Goal: Task Accomplishment & Management: Complete application form

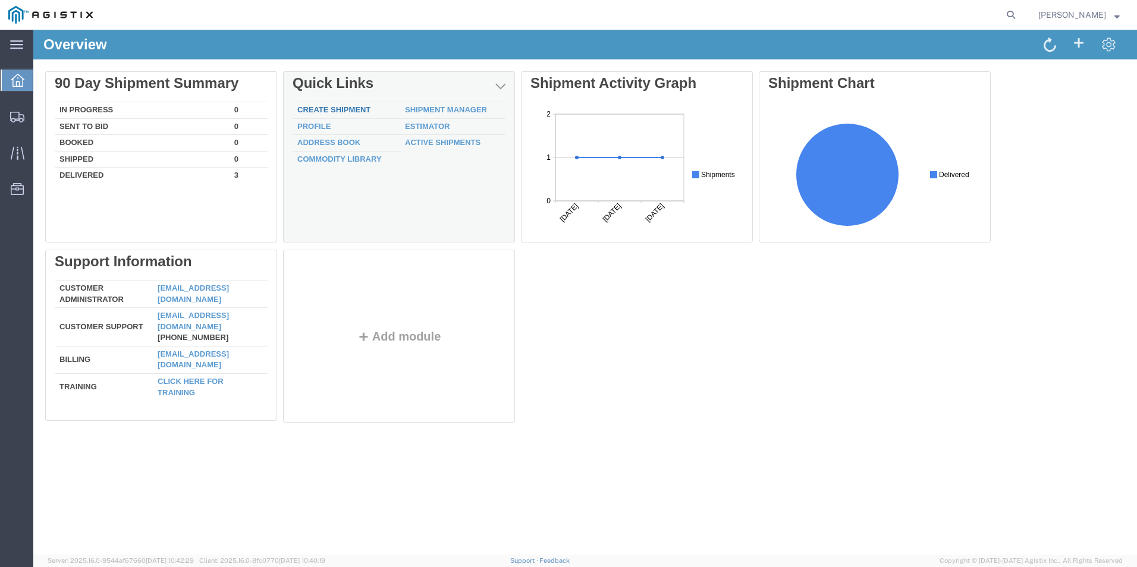
click at [338, 108] on link "Create Shipment" at bounding box center [333, 109] width 73 height 9
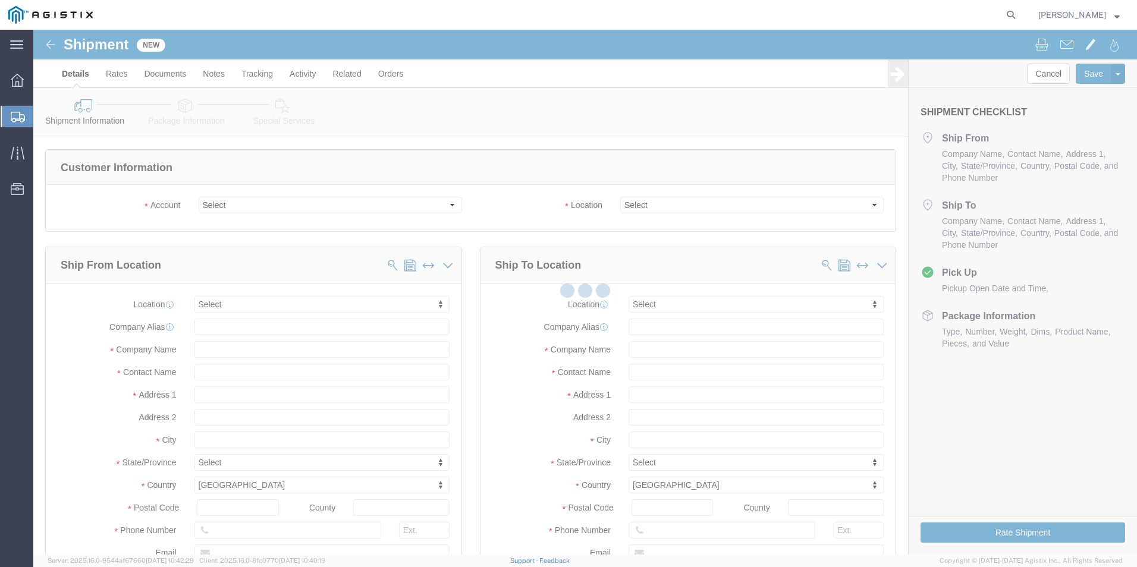
select select
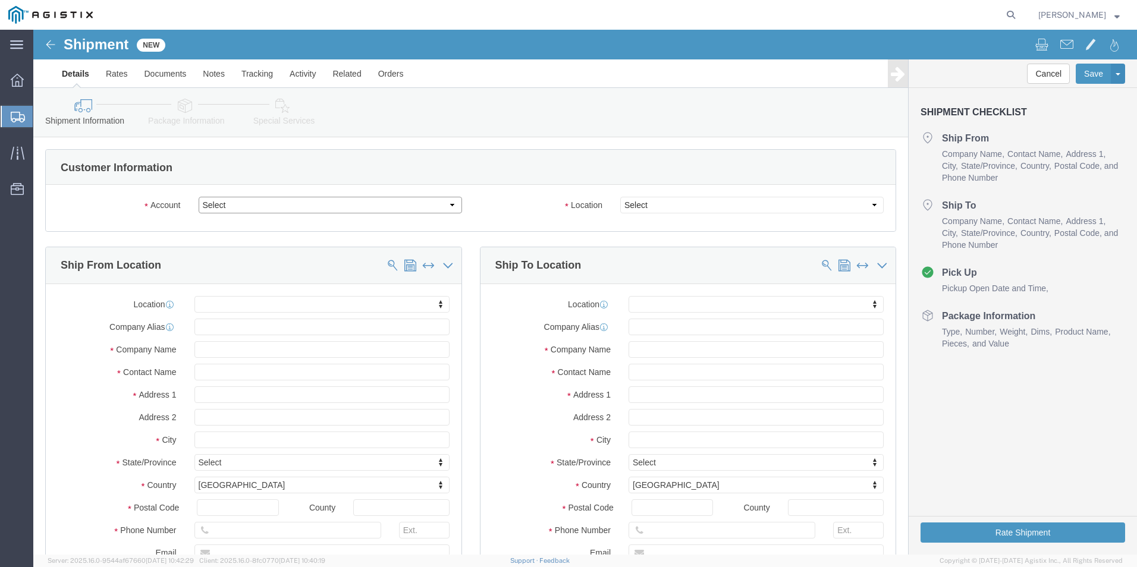
click select "Select Boltex Manufacturing Co LP PG&E"
select select "9596"
click select "Select Boltex Manufacturing Co LP PG&E"
select select "PURCHORD"
select select
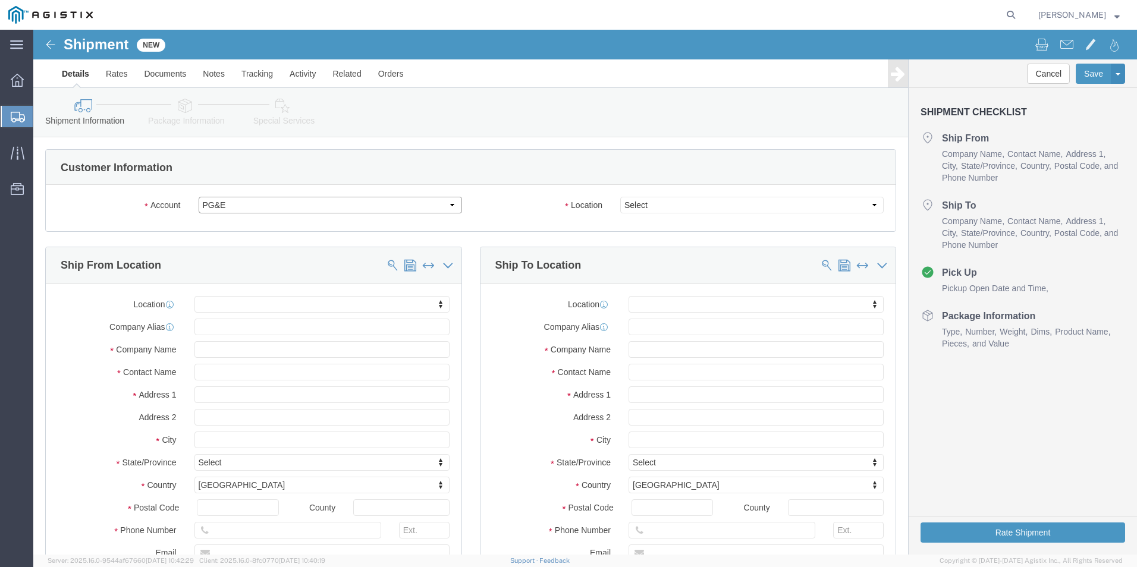
select select
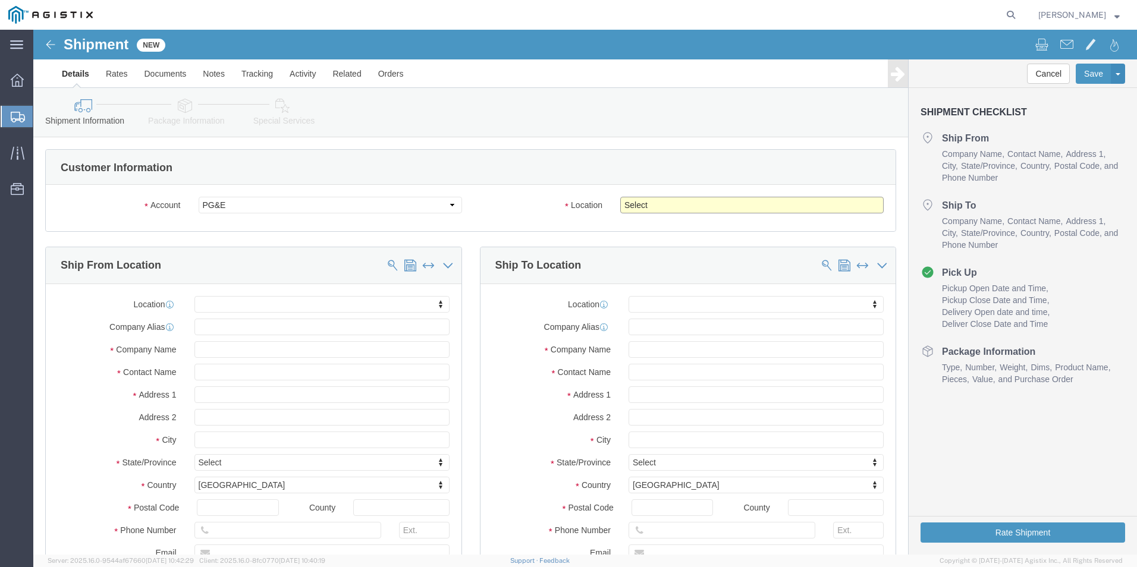
click select "Select All Others [GEOGRAPHIC_DATA] [GEOGRAPHIC_DATA] [GEOGRAPHIC_DATA] [GEOGRA…"
select select "23082"
click select "Select All Others [GEOGRAPHIC_DATA] [GEOGRAPHIC_DATA] [GEOGRAPHIC_DATA] [GEOGRA…"
click span
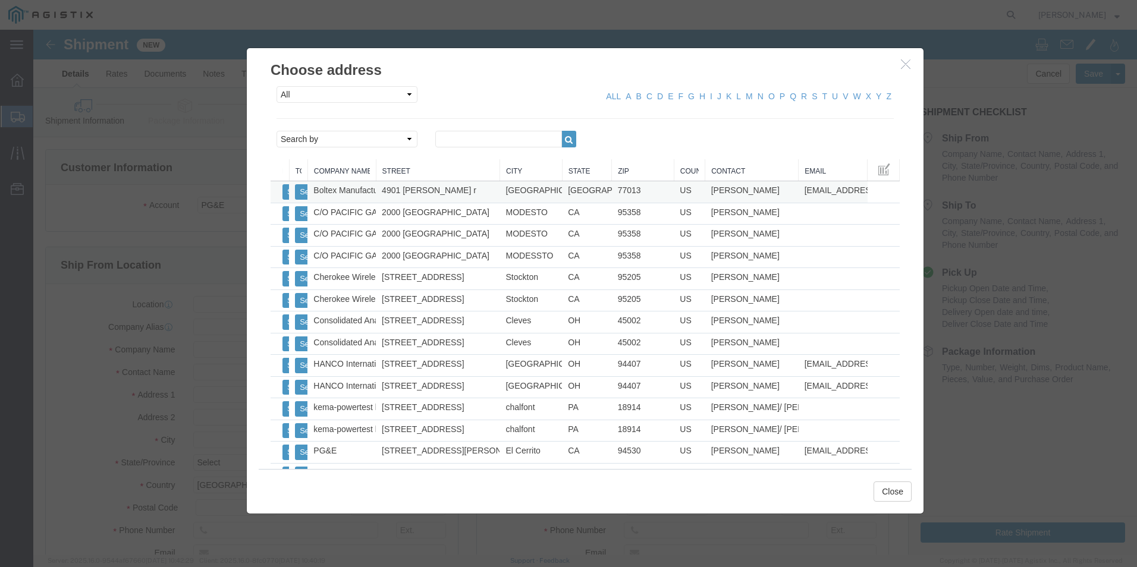
click td "4901 [PERSON_NAME] r"
click button "Select"
select select
type input "Boltex Manufacturing Co LP"
type input "[PERSON_NAME]"
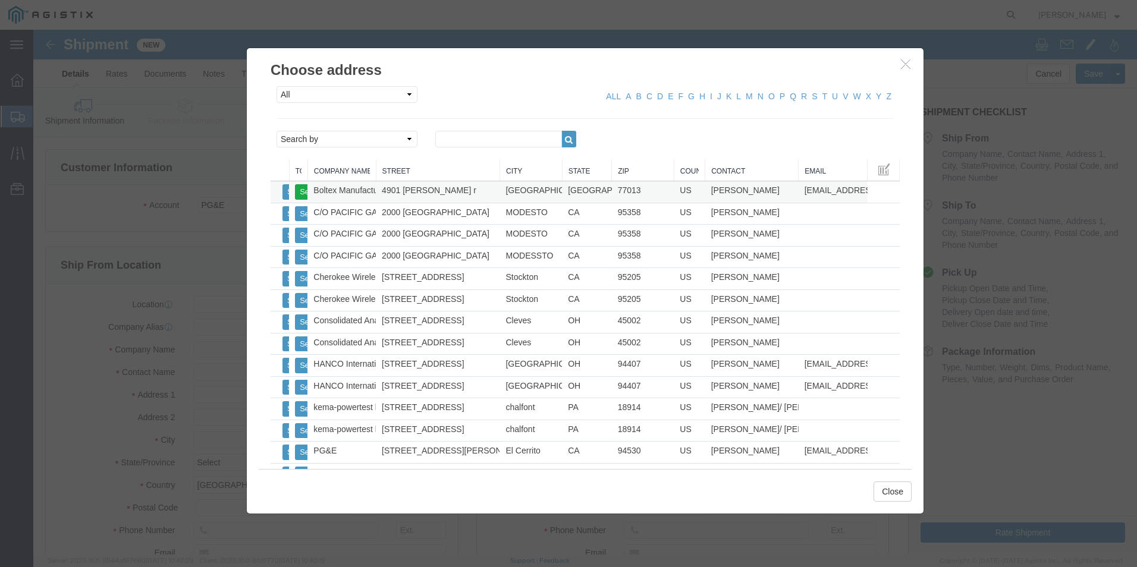
type input "4901 [PERSON_NAME] r"
type input "[GEOGRAPHIC_DATA]"
type input "77013"
type input "7136759433"
type input "[EMAIL_ADDRESS][DOMAIN_NAME]"
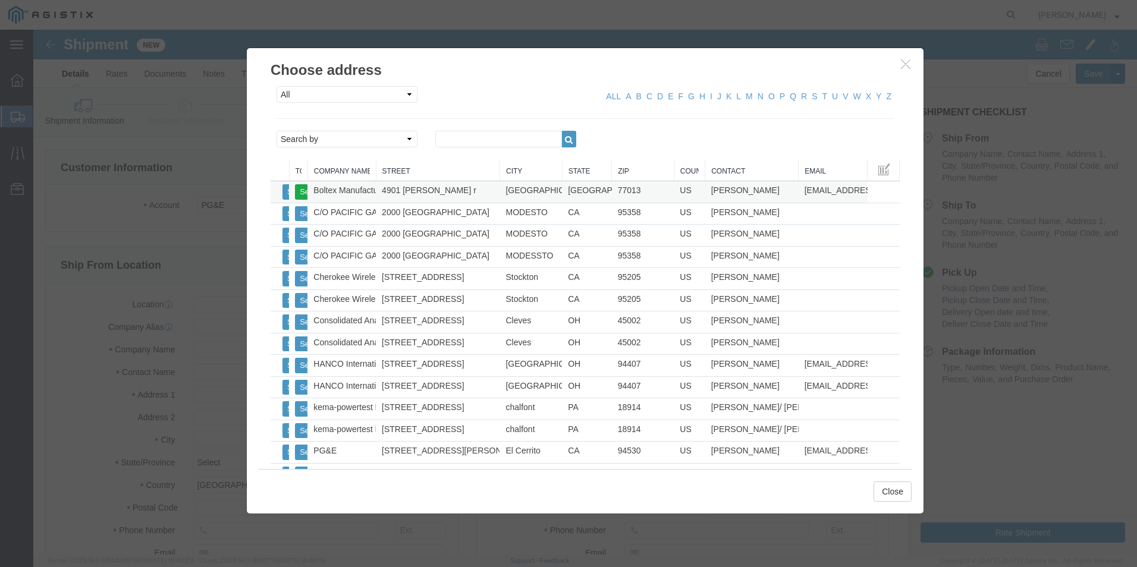
checkbox input "true"
select select "[GEOGRAPHIC_DATA]"
click button "Close"
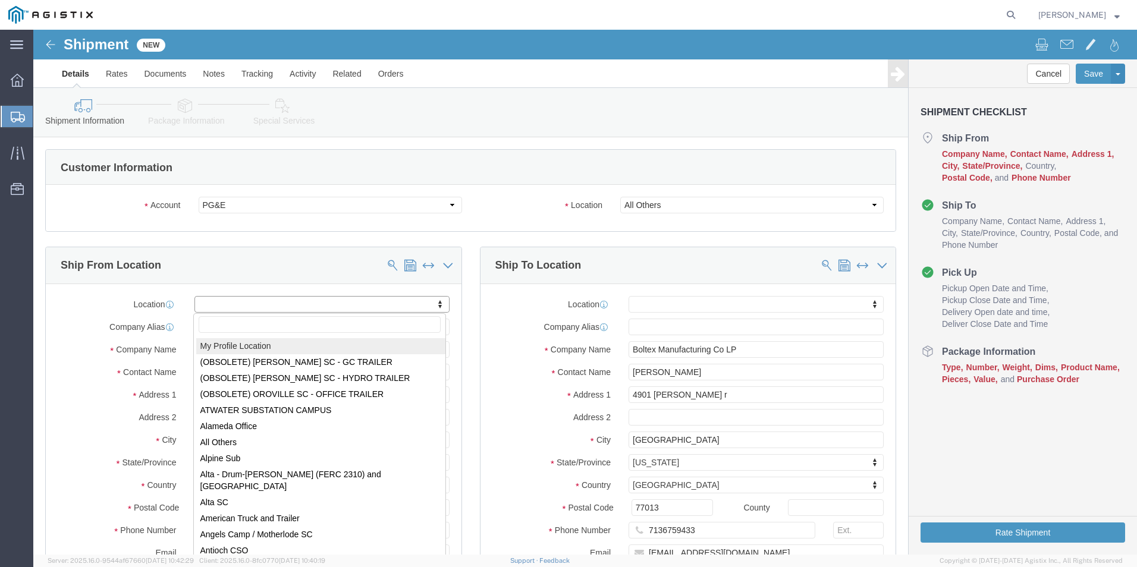
select select "MYPROFILE"
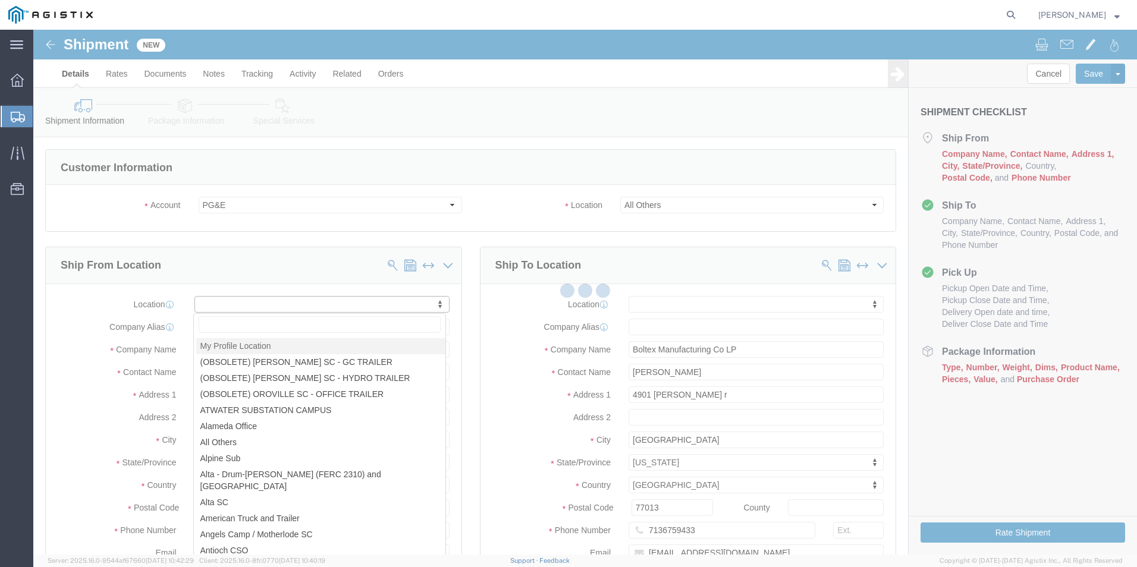
type input "Boltex Manufacturing Co LP"
type input "[PERSON_NAME]"
type input "[STREET_ADDRESS][PERSON_NAME]"
type input "[GEOGRAPHIC_DATA]"
type input "77013"
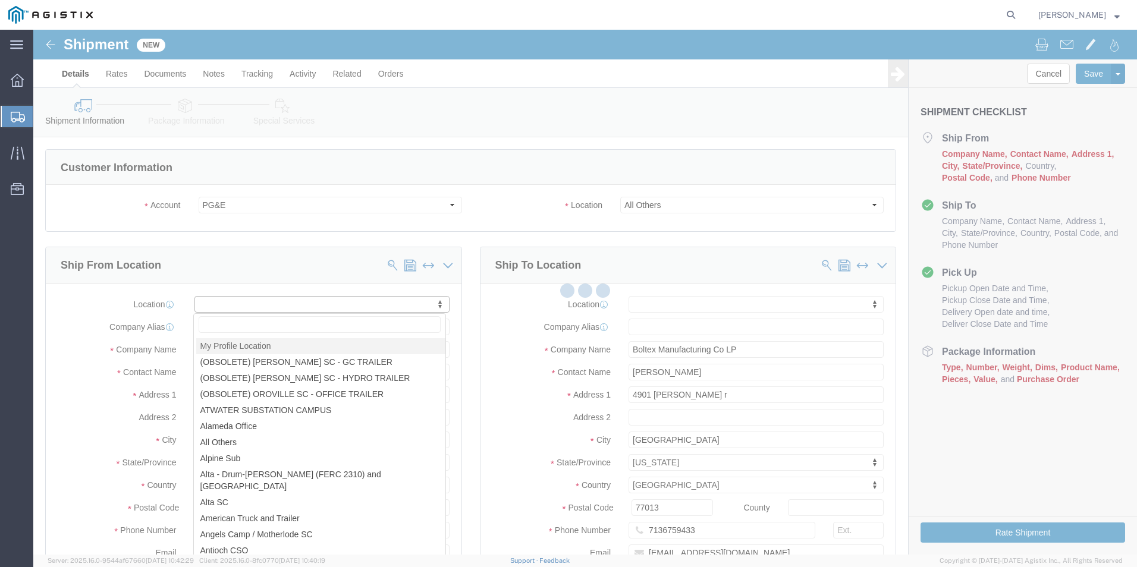
type input "7136759433"
type input "[EMAIL_ADDRESS][DOMAIN_NAME]"
checkbox input "true"
select select "[GEOGRAPHIC_DATA]"
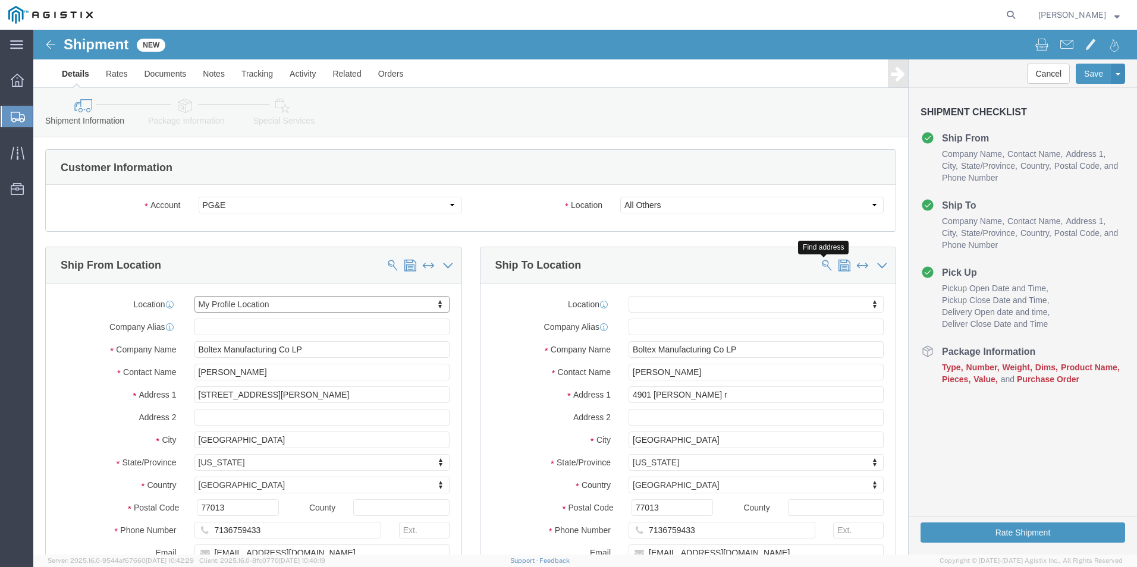
click span
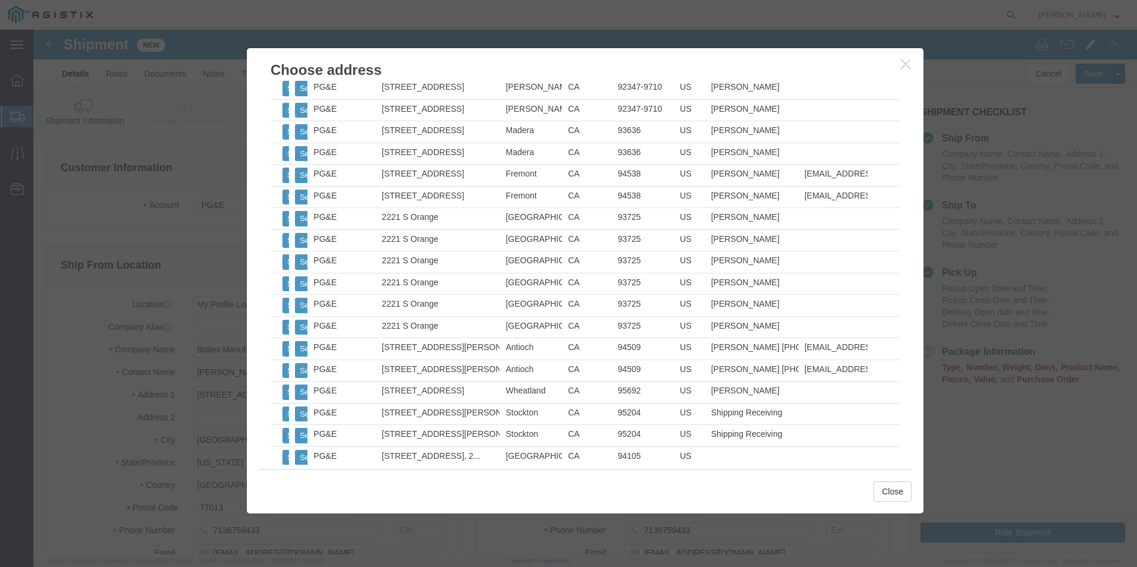
scroll to position [812, 0]
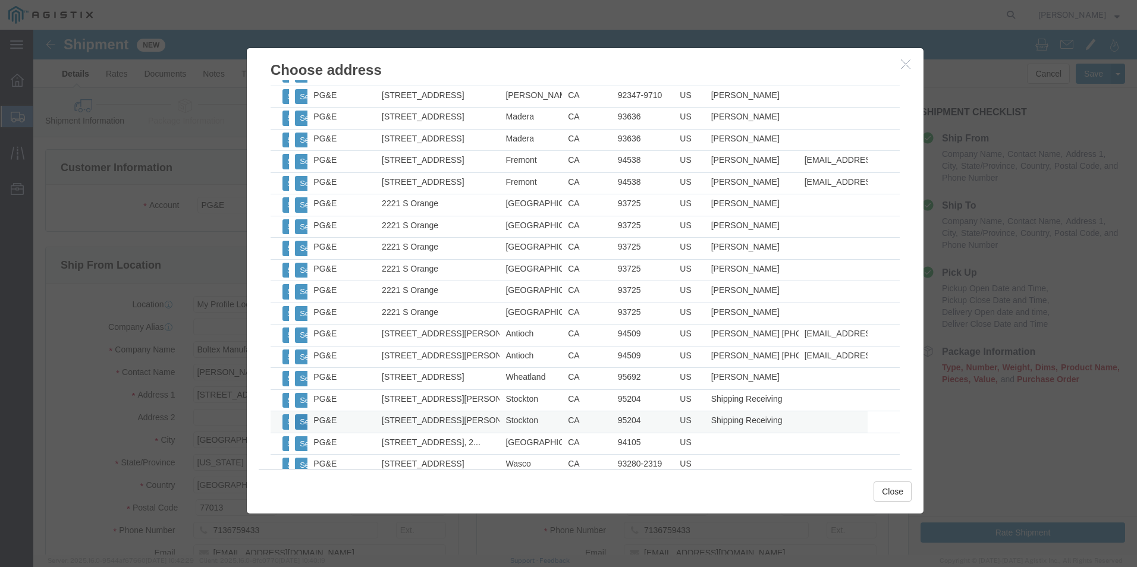
click button "Select"
select select
type input "PG&E"
type input "Shipping Receiving"
type input "[STREET_ADDRESS][PERSON_NAME]"
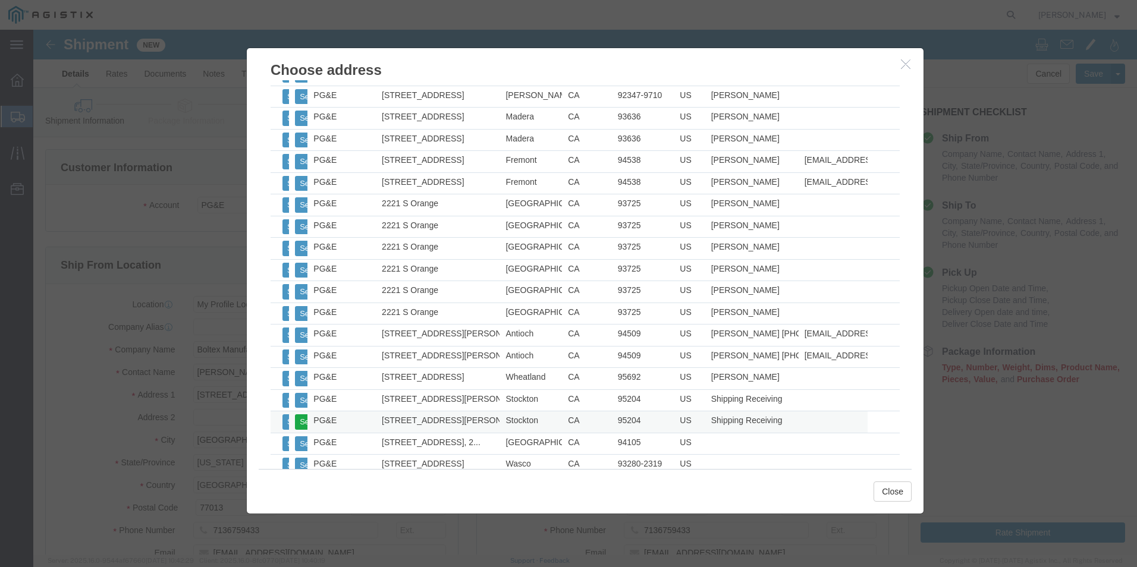
type input "Stockton"
type input "95204"
checkbox input "false"
select select "CA"
click button "Close"
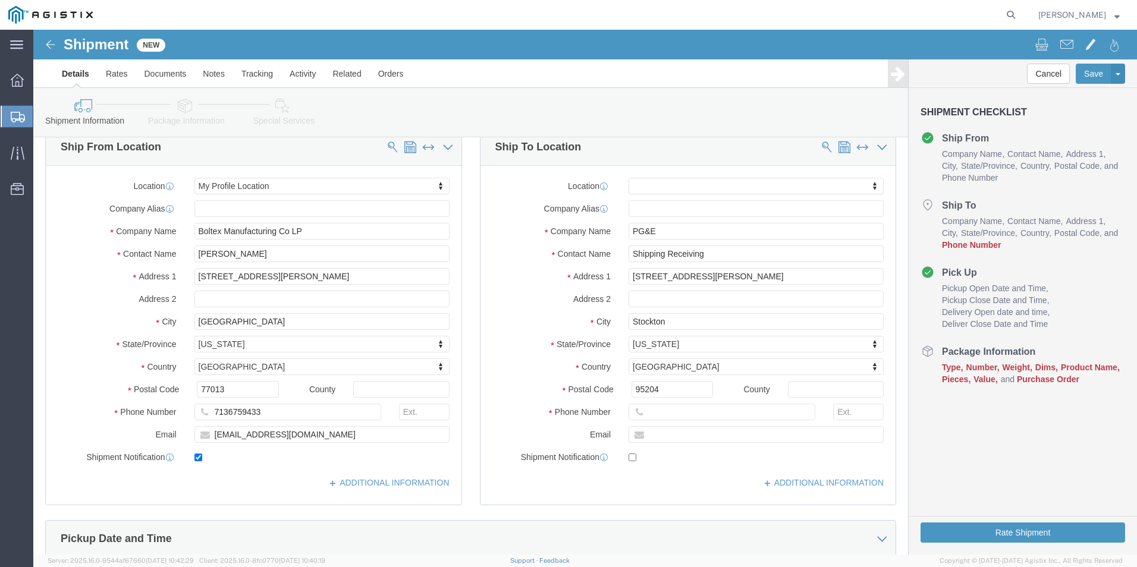
scroll to position [119, 0]
click input "text"
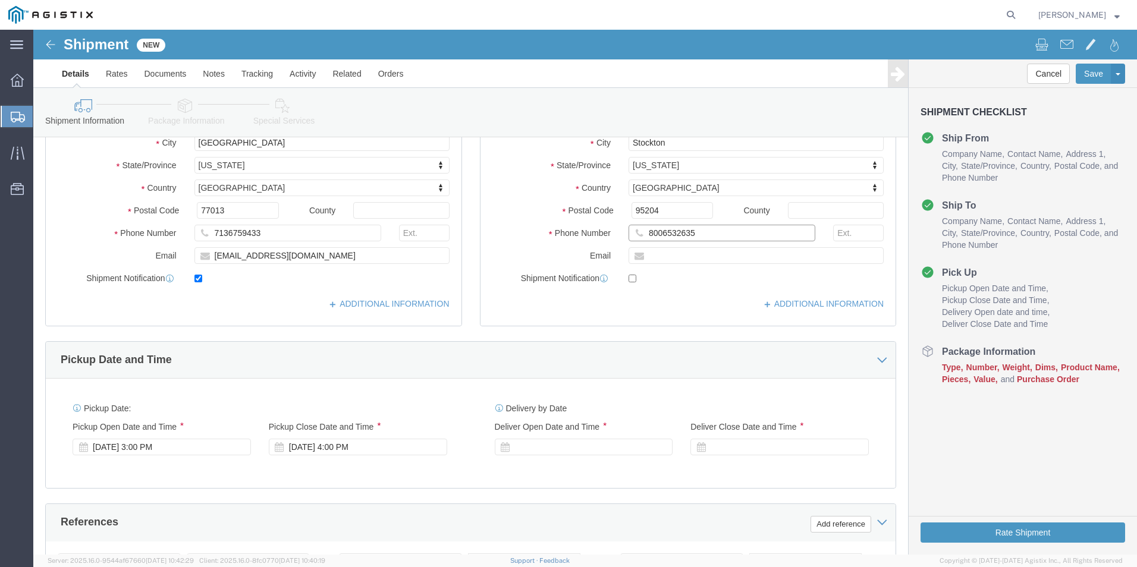
scroll to position [357, 0]
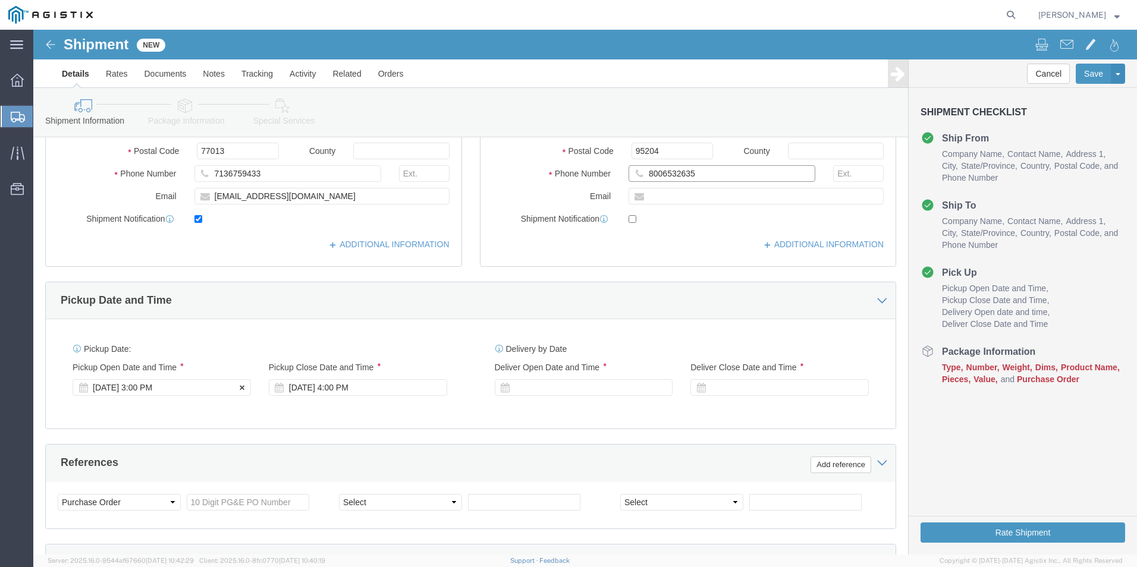
type input "8006532635"
click div "[DATE] 3:00 PM"
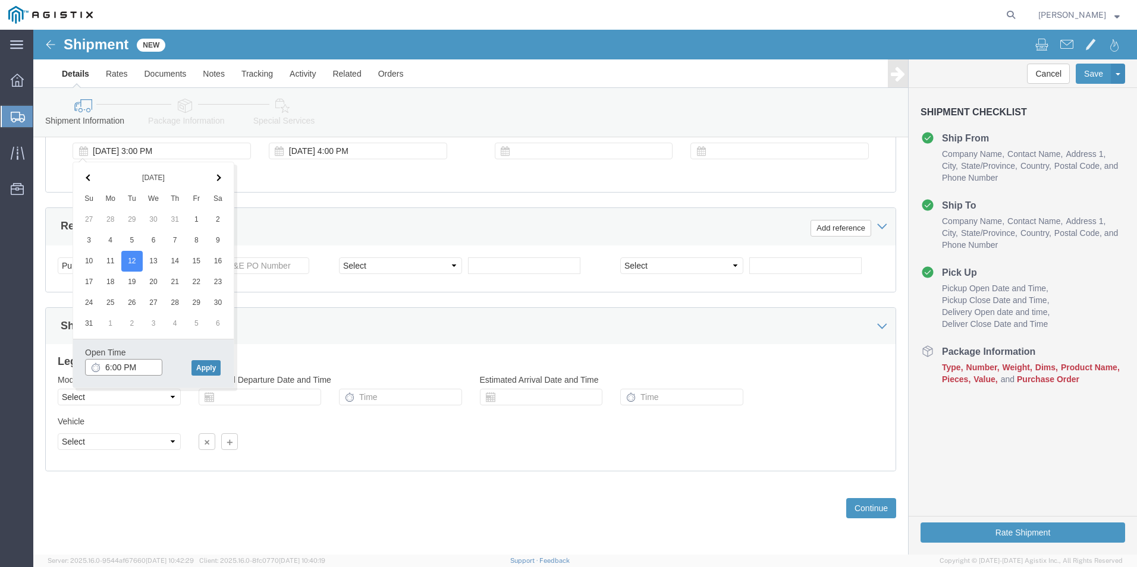
type input "6:00 PM"
click button "Apply"
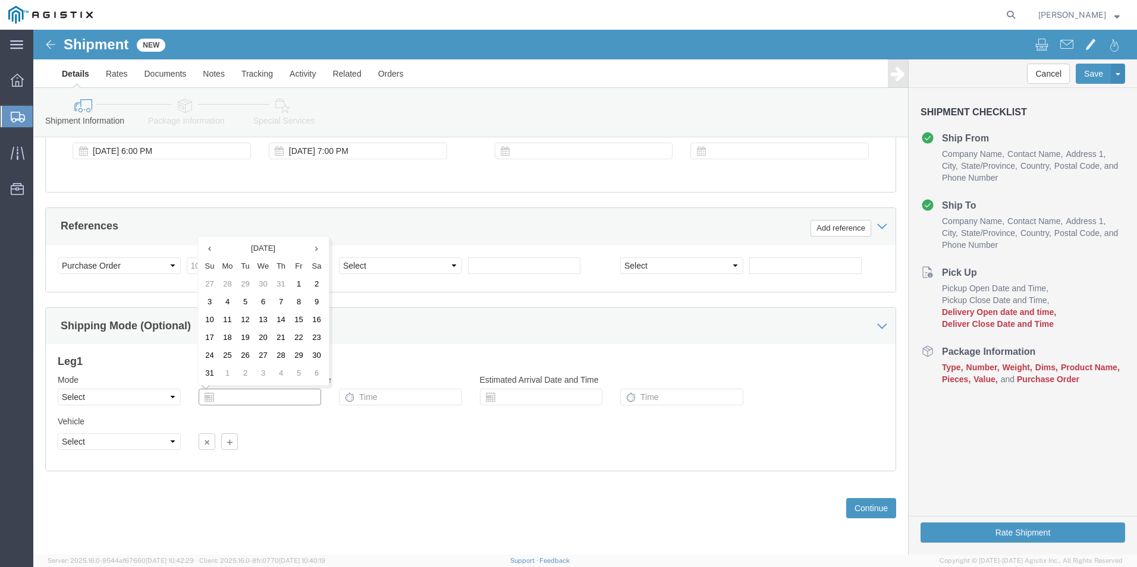
click input "text"
click td "12"
click input "text"
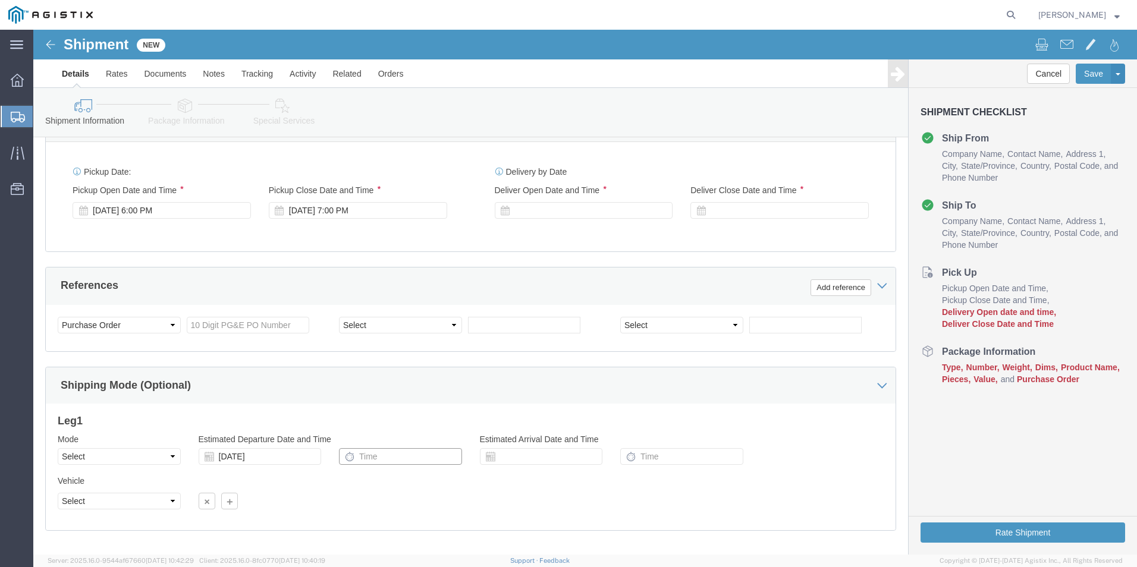
scroll to position [475, 0]
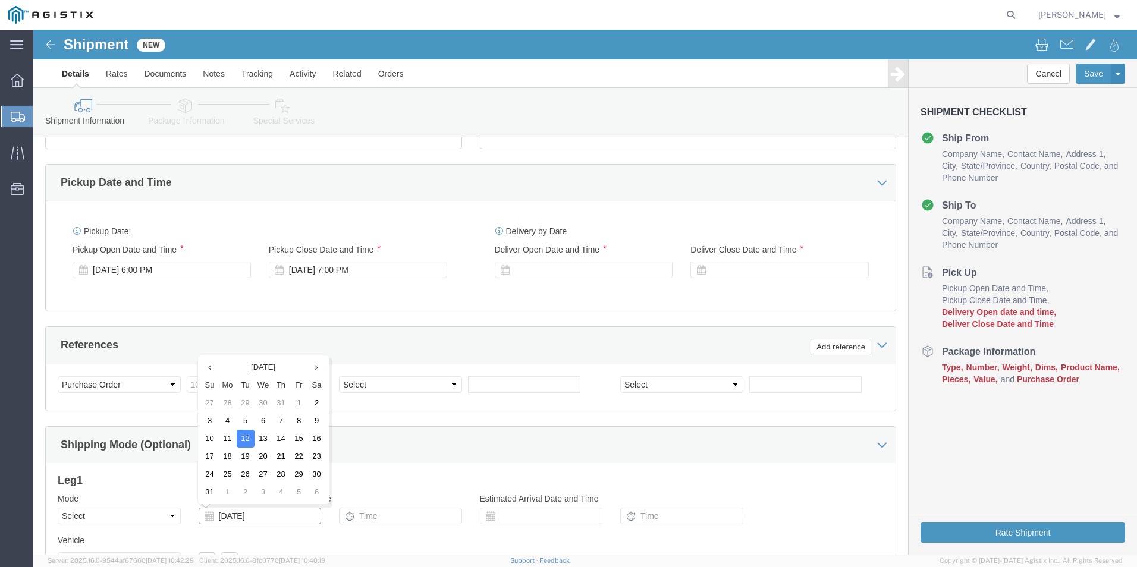
click input "[DATE]"
type input "0"
click div
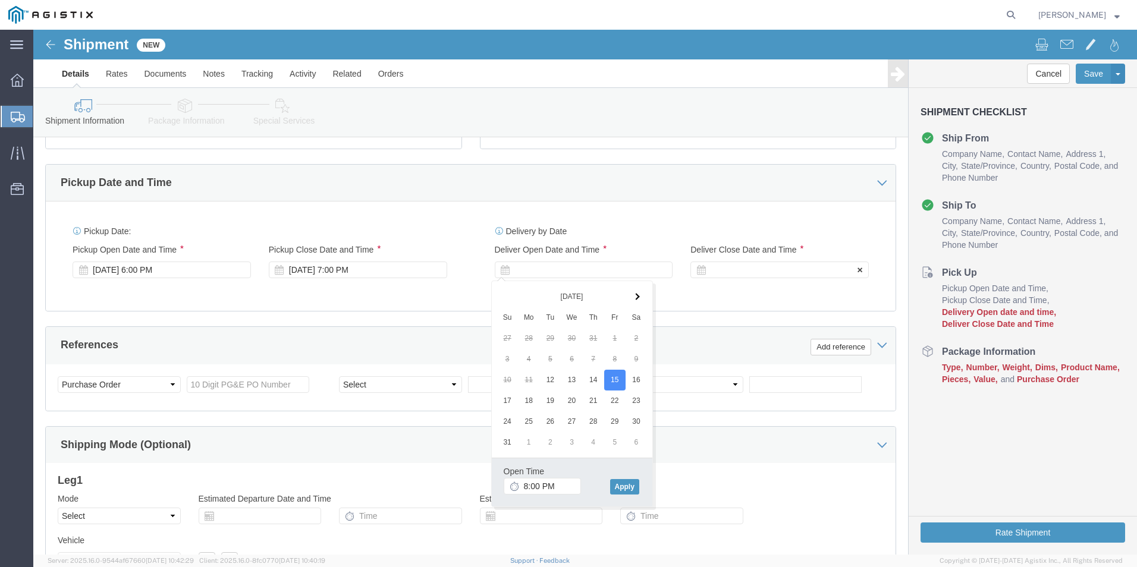
click div
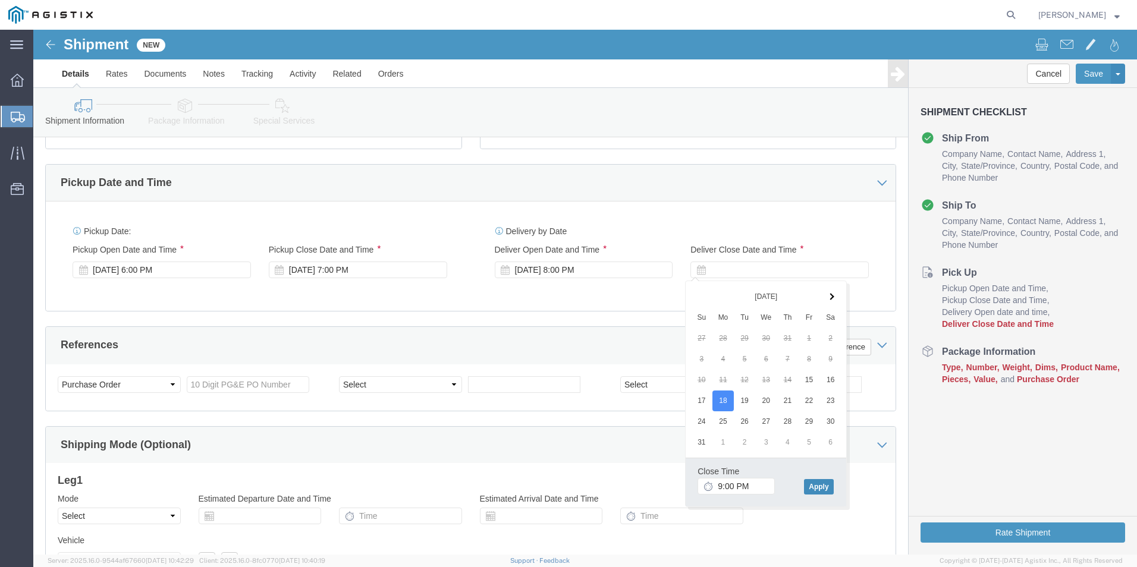
click button "Apply"
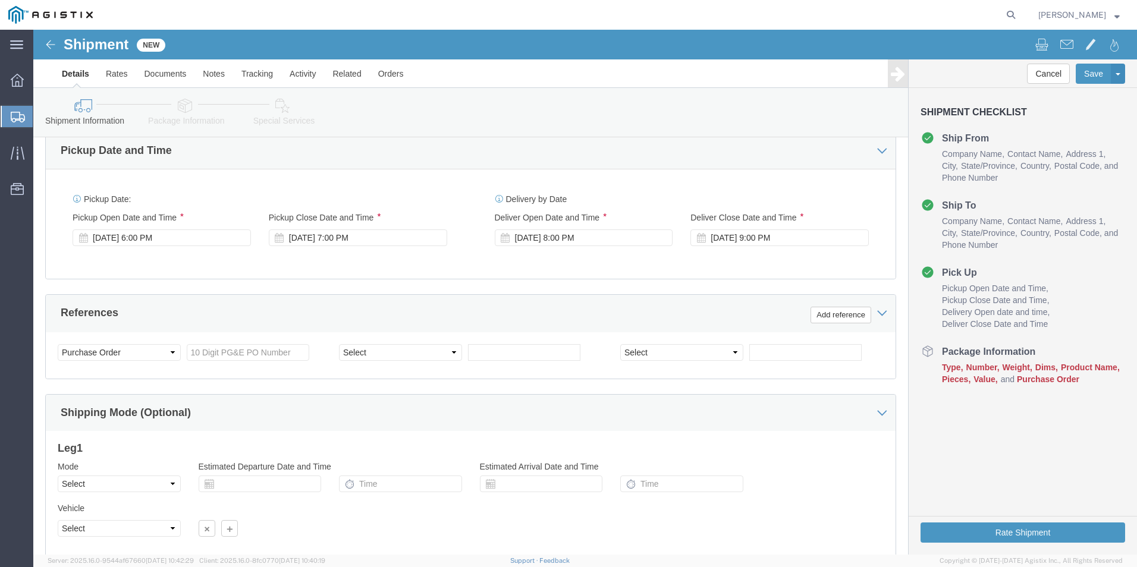
scroll to position [534, 0]
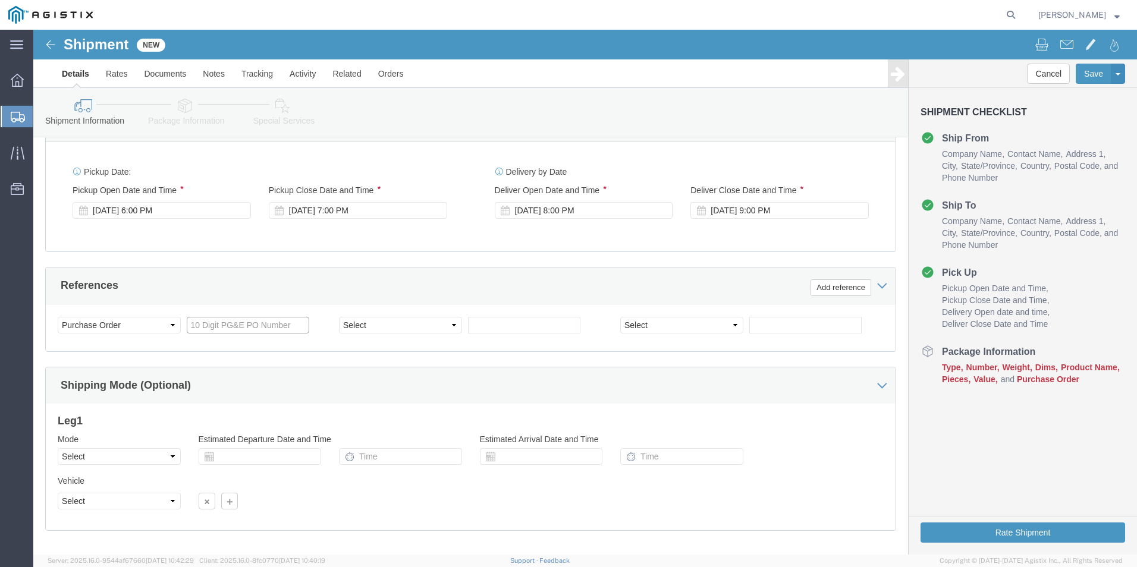
click input "text"
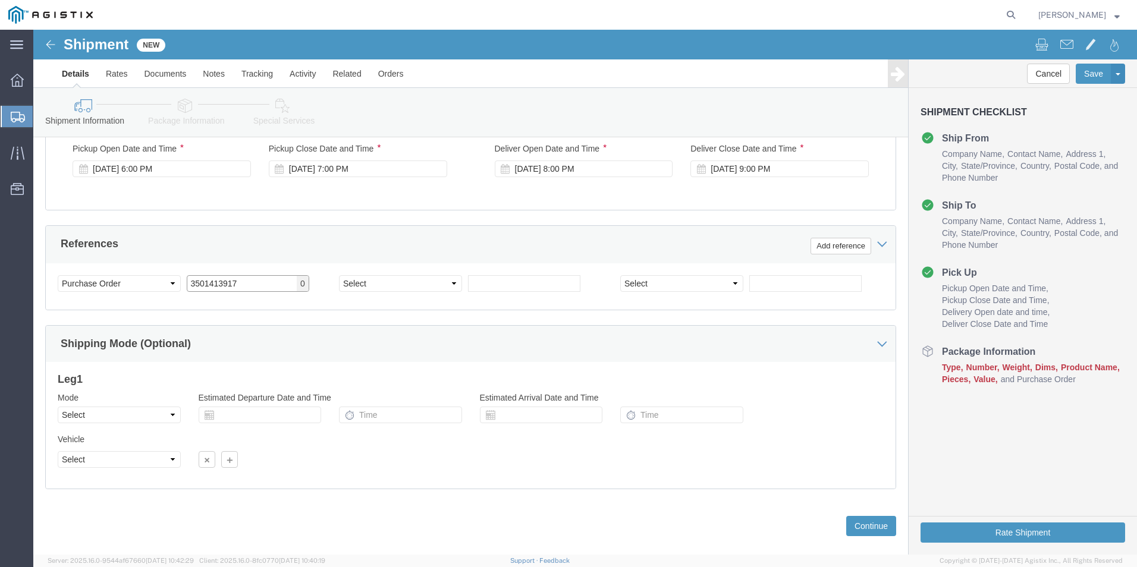
scroll to position [594, 0]
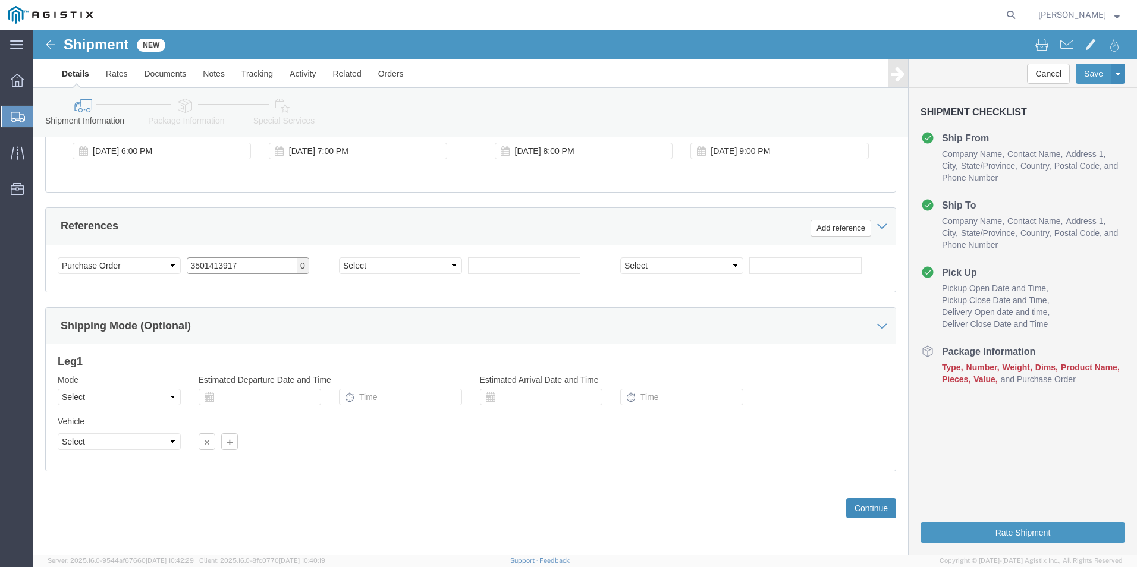
type input "3501413917"
click button "Continue"
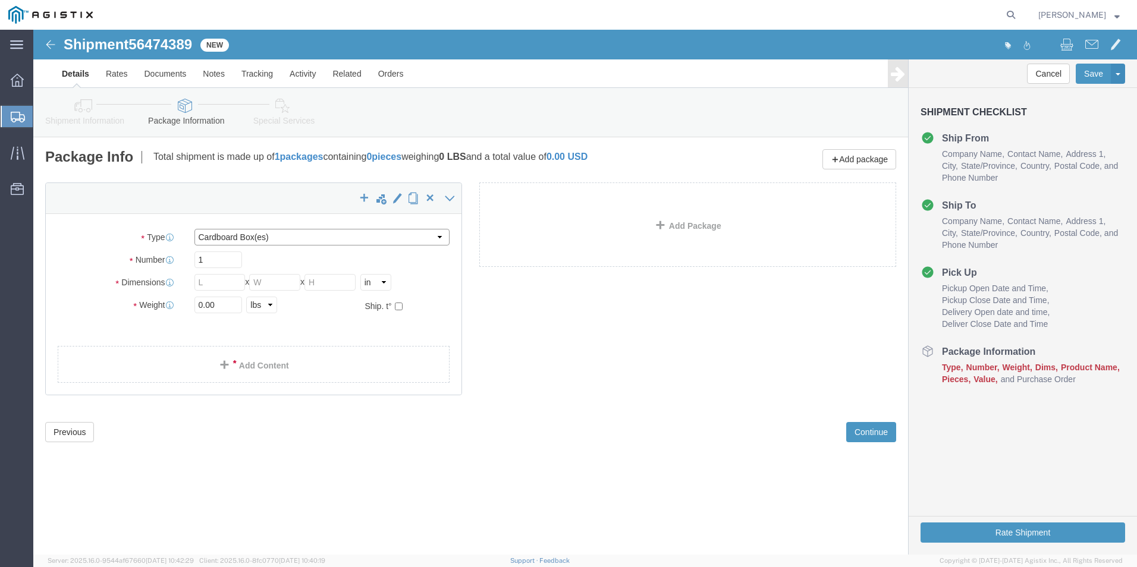
click select "Select Bulk Bundle(s) Cardboard Box(es) Carton(s) Crate(s) Drum(s) (Fiberboard)…"
select select "PSNS"
click select "Select Bulk Bundle(s) Cardboard Box(es) Carton(s) Crate(s) Drum(s) (Fiberboard)…"
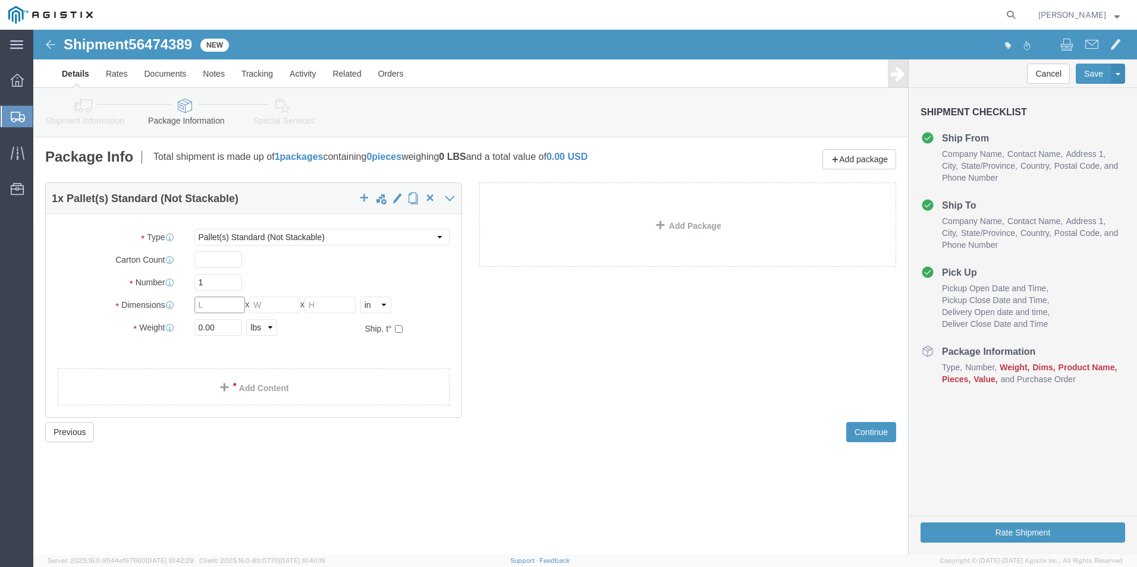
click input "text"
type input "48"
click input "text"
type input "40"
click input "text"
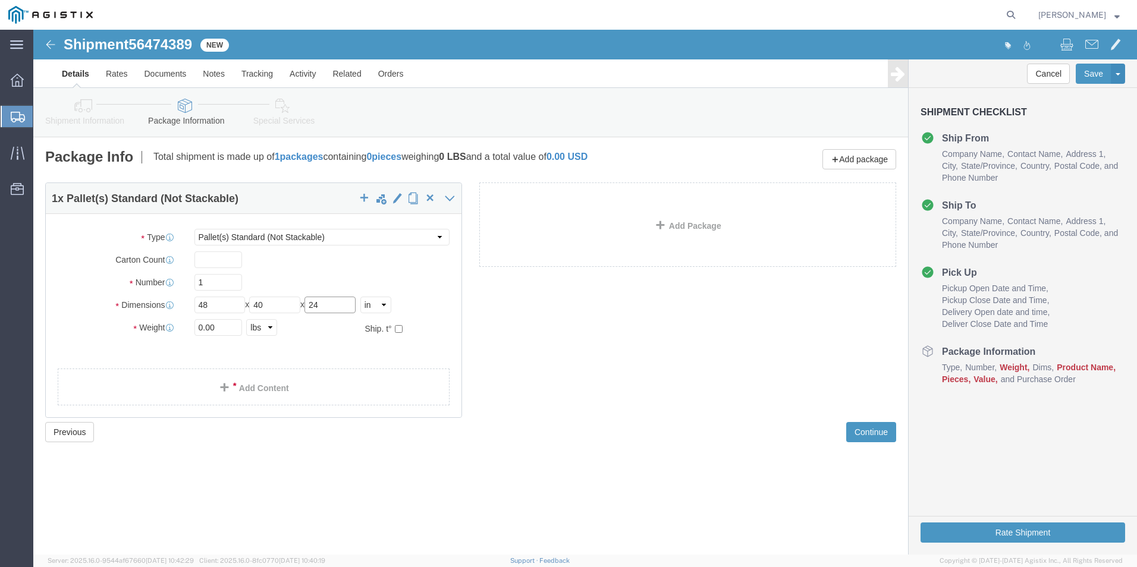
type input "24"
drag, startPoint x: 186, startPoint y: 299, endPoint x: 146, endPoint y: 306, distance: 41.2
click div "Package Type Select Bulk Bundle(s) Cardboard Box(es) Carton(s) Crate(s) Drum(s)…"
type input "3334"
click link "Add Content"
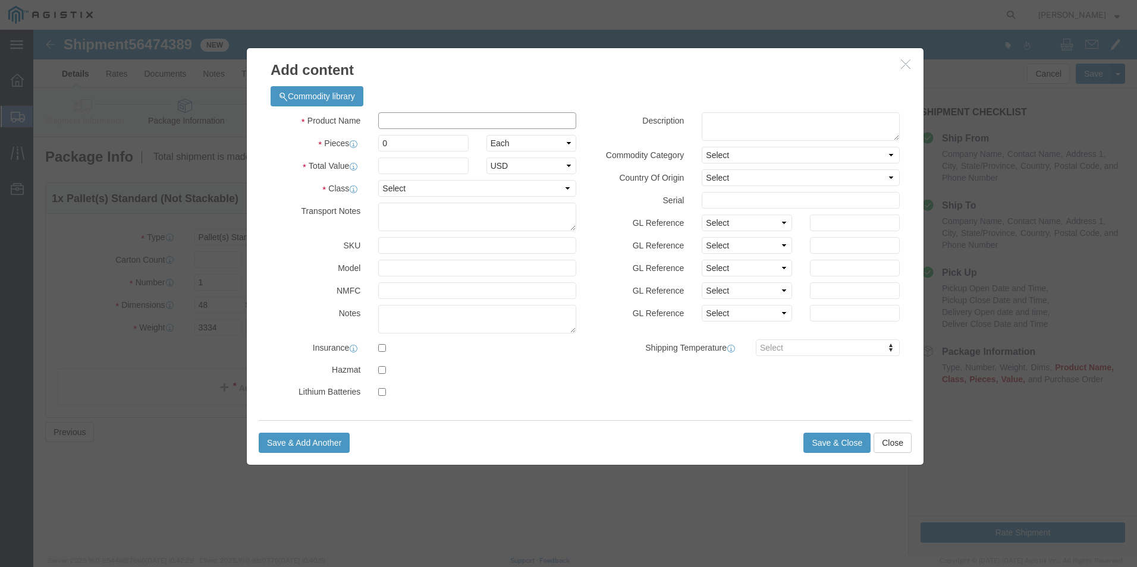
click input "text"
click div "Commodity library Product Name Pieces 0 Select Bag Barrels 100Board Feet Bottle…"
click input "text"
type input "FLANGES"
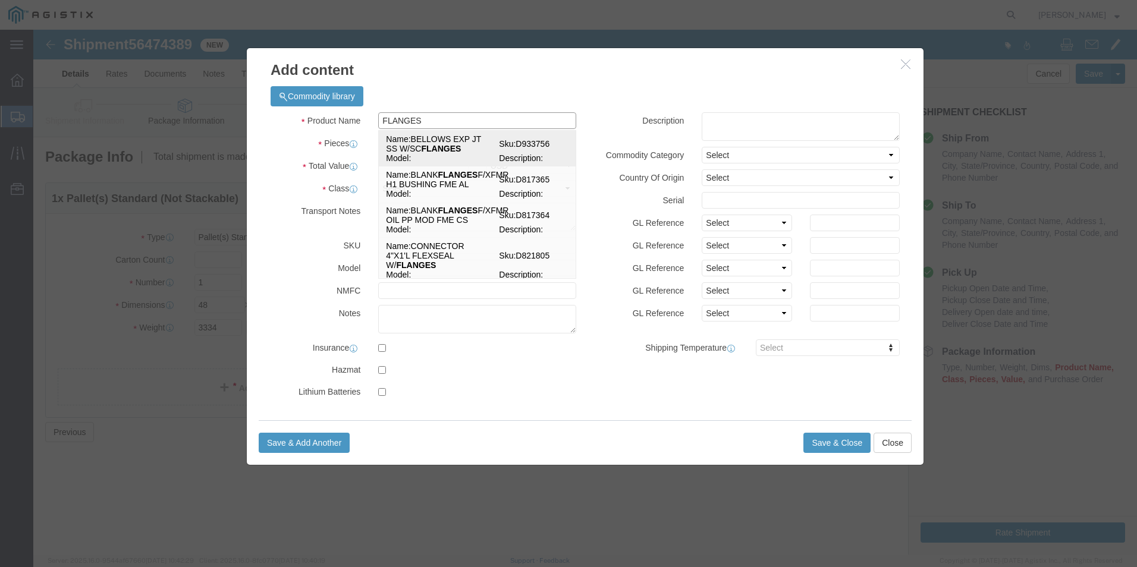
click span "Name:"
select select
select select "USD"
type input "BELLOWS EXP JT SS W/SC FLANGES"
type input "D933756"
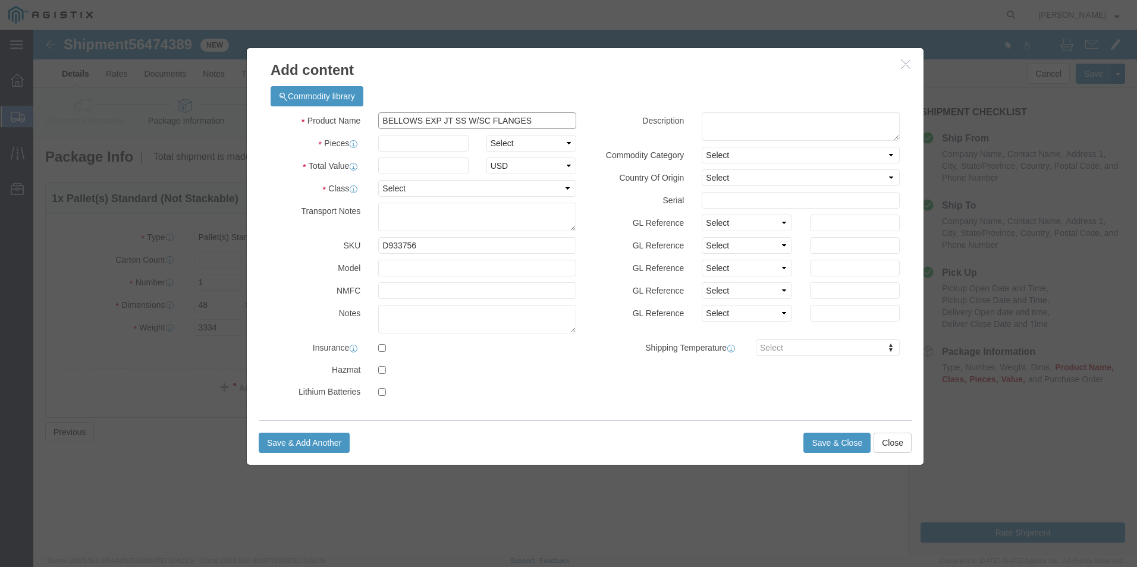
type input "BELLOWS EXP JT SS W/SC FLANGES"
click input "text"
type input "1"
click input "text"
type input "3"
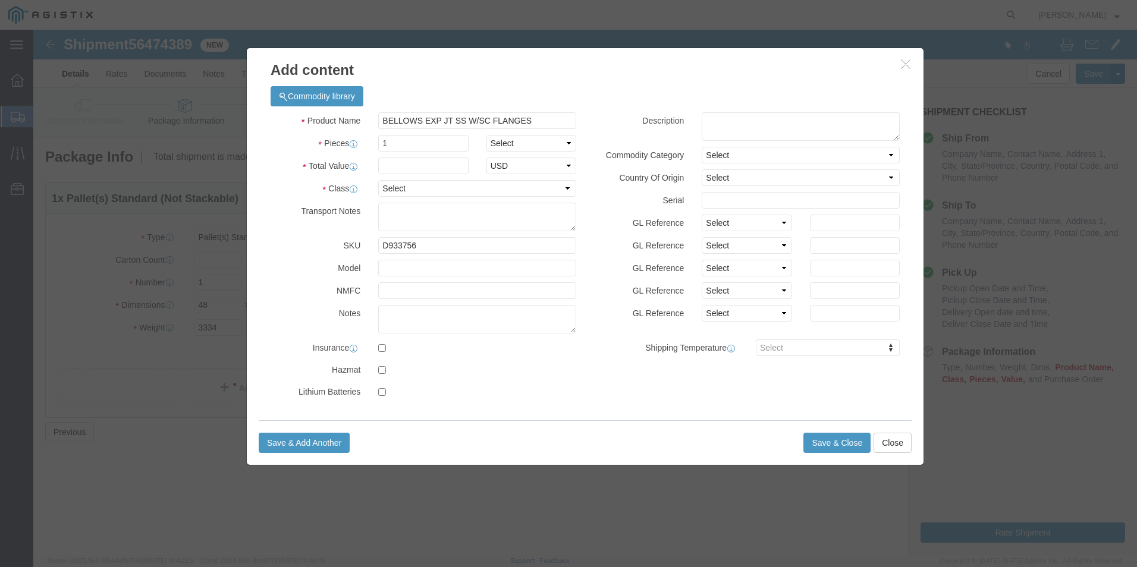
click label "Model"
click input "text"
type input "3198"
click select "Select 50 55 60 65 70 85 92.5 100 125 175 250 300 400"
select select "50"
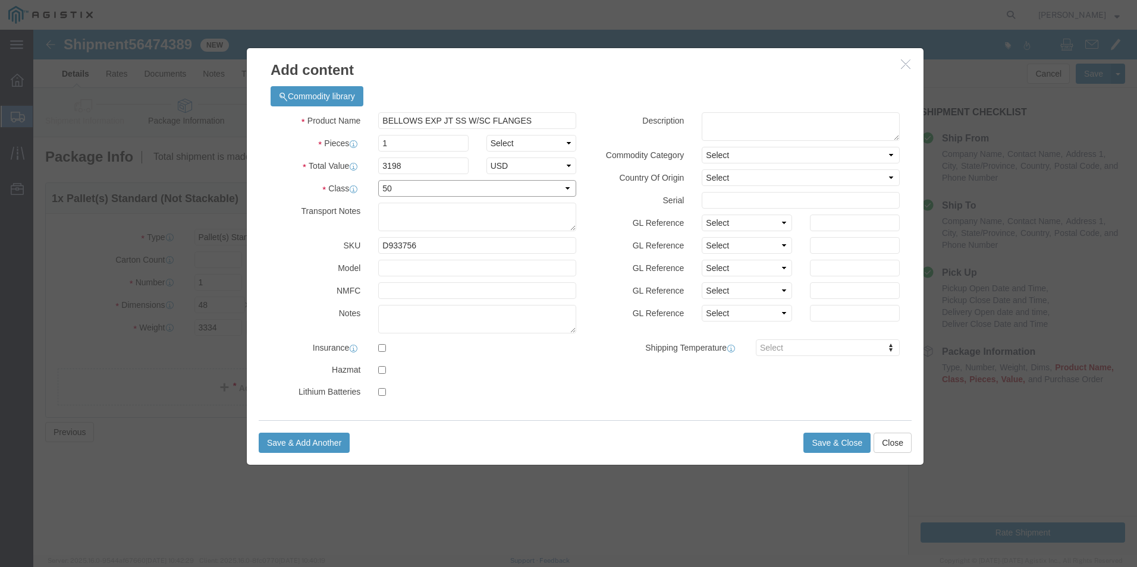
click select "Select 50 55 60 65 70 85 92.5 100 125 175 250 300 400"
click button "Save & Close"
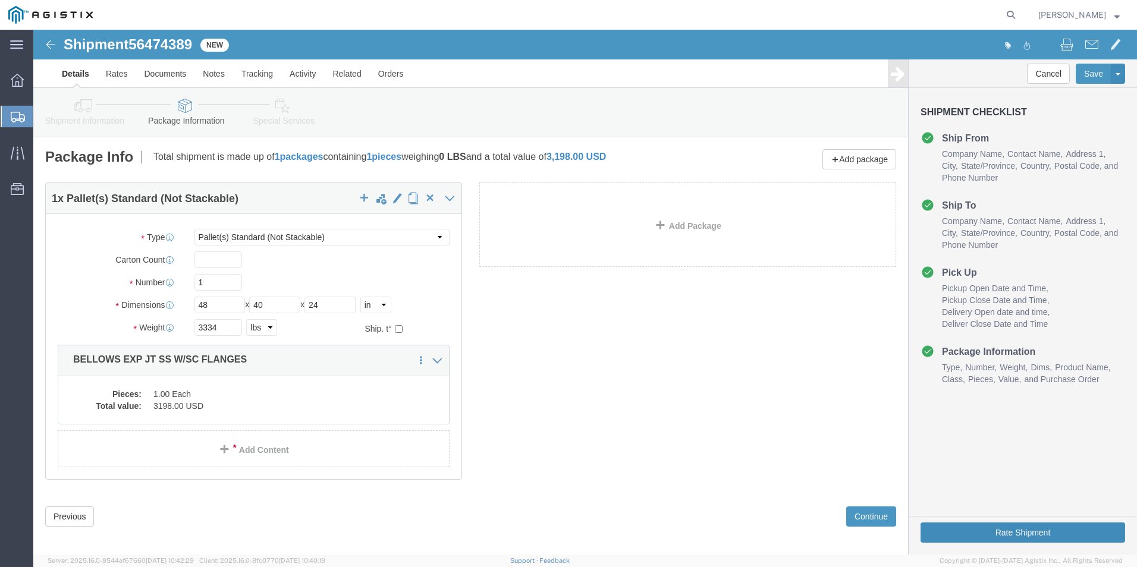
click button "Rate Shipment"
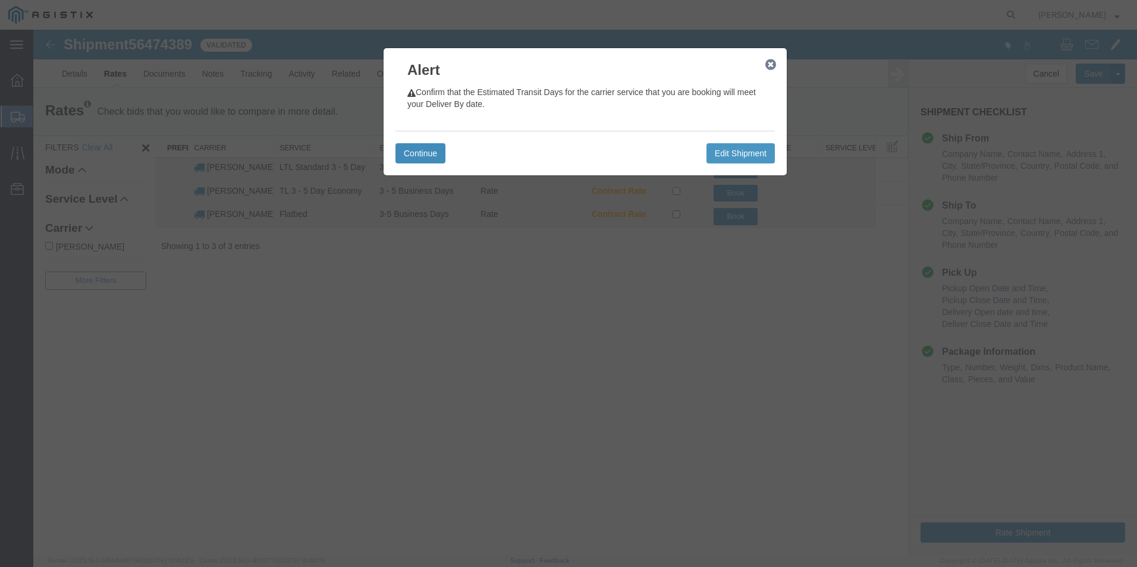
click at [406, 152] on button "Continue" at bounding box center [421, 153] width 50 height 20
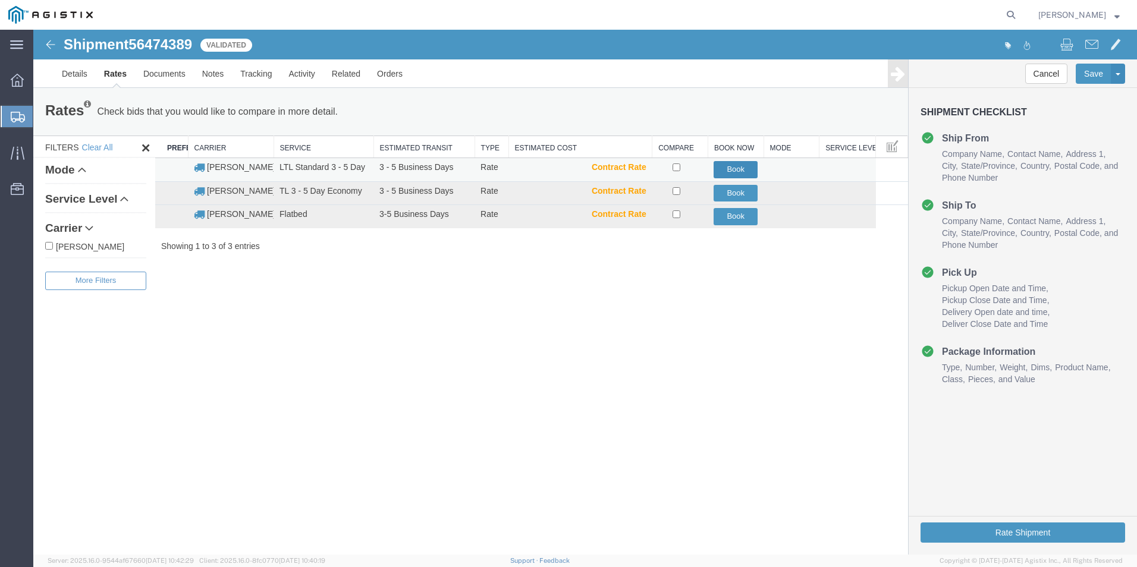
click at [725, 171] on button "Book" at bounding box center [736, 169] width 44 height 17
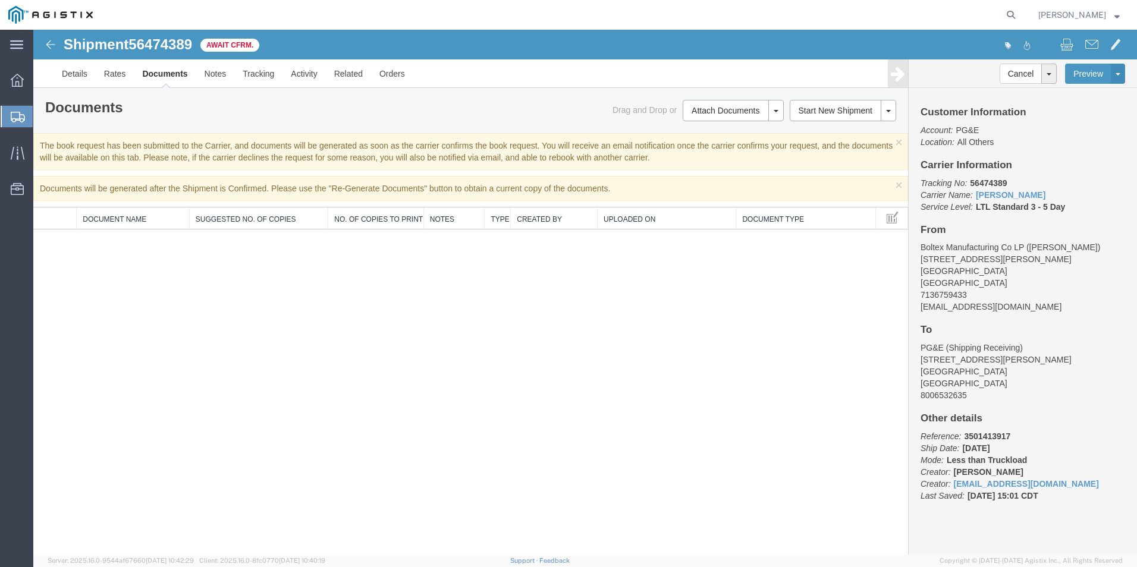
click at [441, 350] on div "Shipment 56474389 0 of 0 Await Cfrm. Details Rates Documents Notes Tracking Act…" at bounding box center [585, 292] width 1104 height 525
